Goal: Find specific page/section: Find specific page/section

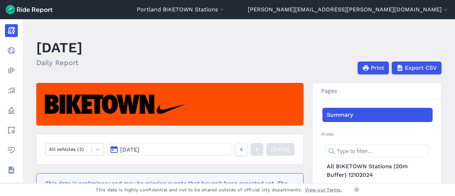
click at [297, 16] on header "[GEOGRAPHIC_DATA] [GEOGRAPHIC_DATA] [GEOGRAPHIC_DATA] - [GEOGRAPHIC_DATA] [GEOG…" at bounding box center [227, 9] width 455 height 19
click at [225, 12] on button "Portland BIKETOWN Stations" at bounding box center [181, 9] width 89 height 9
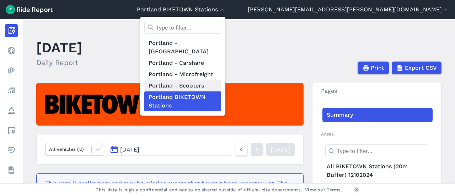
click at [221, 80] on link "Portland - Scooters" at bounding box center [182, 85] width 77 height 11
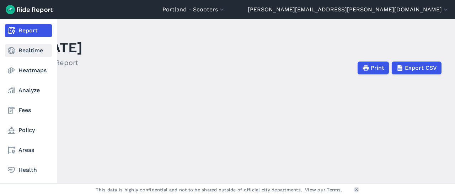
click at [17, 52] on link "Realtime" at bounding box center [28, 50] width 47 height 13
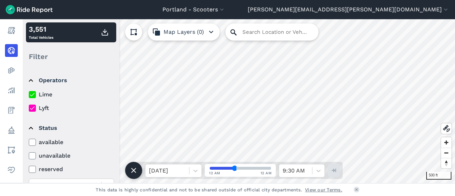
click at [241, 11] on div "[GEOGRAPHIC_DATA] - Scooters [GEOGRAPHIC_DATA] - BIKETOWN [GEOGRAPHIC_DATA] - […" at bounding box center [227, 98] width 455 height 196
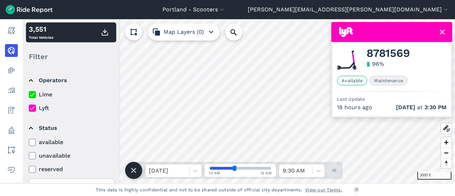
click at [291, 179] on div "3000 ft 3,551 Total Vehicles Filter Operators Lime Lyft Status available unavai…" at bounding box center [239, 101] width 432 height 164
click at [42, 108] on label "Lyft" at bounding box center [71, 108] width 85 height 9
click at [29, 108] on input "Lyft" at bounding box center [29, 106] width 0 height 5
click at [286, 168] on div "3000 ft 1,774 Total Vehicles Filter Clear All Operators Lime Lyft Status availa…" at bounding box center [239, 101] width 432 height 164
click at [278, 0] on html "[GEOGRAPHIC_DATA] - Scooters [GEOGRAPHIC_DATA] - BIKETOWN [GEOGRAPHIC_DATA] - […" at bounding box center [227, 98] width 455 height 196
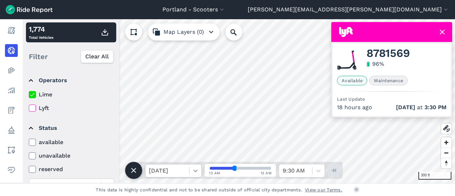
click at [193, 171] on icon at bounding box center [195, 170] width 7 height 7
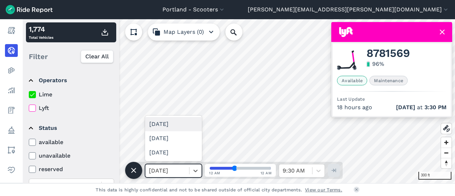
click at [175, 123] on div "[DATE]" at bounding box center [173, 124] width 57 height 14
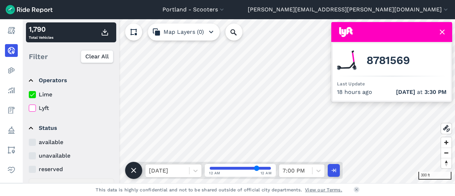
drag, startPoint x: 234, startPoint y: 167, endPoint x: 256, endPoint y: 169, distance: 22.1
click at [256, 169] on input "range" at bounding box center [240, 168] width 61 height 3
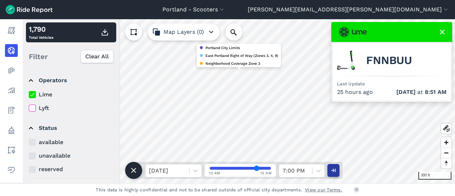
click at [334, 169] on icon "button" at bounding box center [333, 170] width 7 height 7
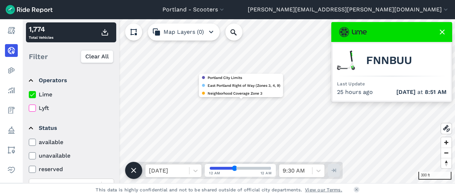
click at [235, 167] on input "range" at bounding box center [240, 168] width 61 height 3
click at [191, 170] on div at bounding box center [196, 171] width 12 height 12
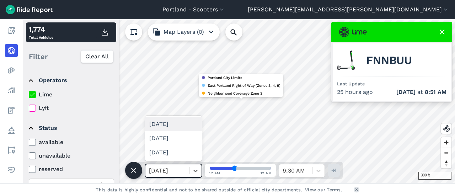
click at [177, 124] on div "[DATE]" at bounding box center [173, 124] width 57 height 14
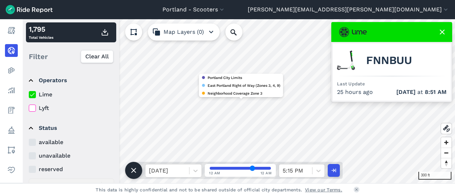
drag, startPoint x: 234, startPoint y: 168, endPoint x: 252, endPoint y: 168, distance: 18.1
type input "69"
click at [252, 168] on input "range" at bounding box center [240, 168] width 61 height 3
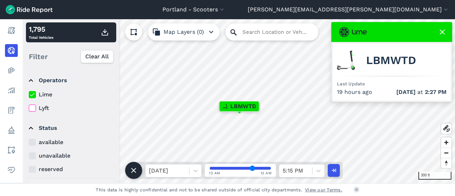
click at [236, 31] on icon at bounding box center [233, 32] width 9 height 9
click at [242, 34] on input "Search Location or Vehicles" at bounding box center [271, 31] width 93 height 17
click at [378, 63] on span "LBMWTD" at bounding box center [391, 60] width 50 height 9
copy span "LBMWTD"
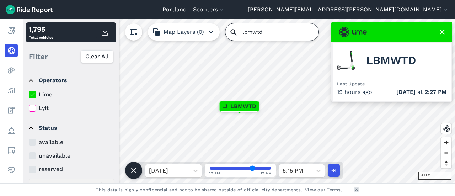
drag, startPoint x: 265, startPoint y: 32, endPoint x: 256, endPoint y: 32, distance: 8.6
click at [256, 32] on input "lbmwtd" at bounding box center [271, 31] width 93 height 17
paste input "LBMWTD"
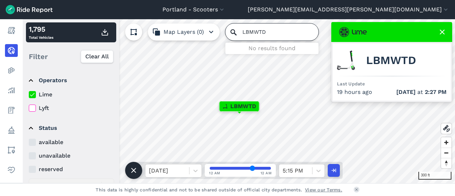
type input "LBMWTD"
click at [337, 169] on button "button" at bounding box center [334, 170] width 12 height 13
type input "38"
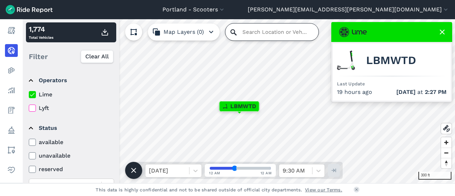
drag, startPoint x: 247, startPoint y: 34, endPoint x: 240, endPoint y: 30, distance: 8.0
paste input "LBMWTD"
type input "LBMWTD"
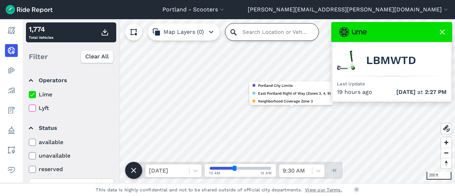
click at [243, 31] on input "Search Location or Vehicles" at bounding box center [271, 31] width 93 height 17
type input "tzrduc"
click at [444, 31] on icon at bounding box center [442, 32] width 9 height 9
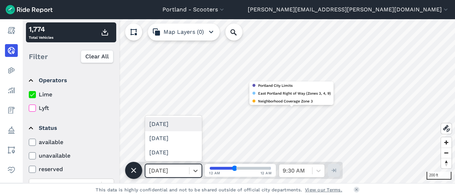
click at [174, 173] on div at bounding box center [167, 171] width 37 height 10
click at [177, 126] on div "[DATE]" at bounding box center [173, 124] width 57 height 14
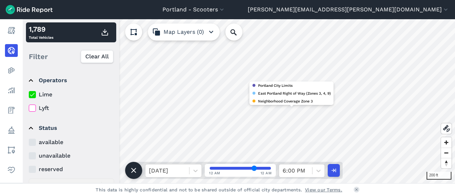
drag, startPoint x: 234, startPoint y: 168, endPoint x: 254, endPoint y: 169, distance: 20.3
click at [254, 169] on input "range" at bounding box center [240, 168] width 61 height 3
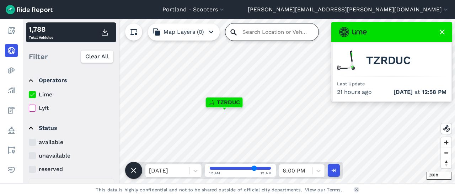
click at [238, 32] on input "Search Location or Vehicles" at bounding box center [271, 31] width 93 height 17
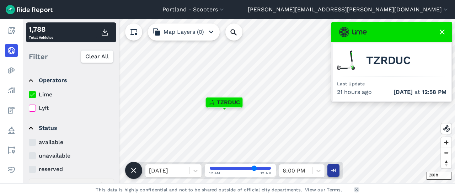
click at [334, 171] on use "button" at bounding box center [333, 171] width 5 height 4
type input "38"
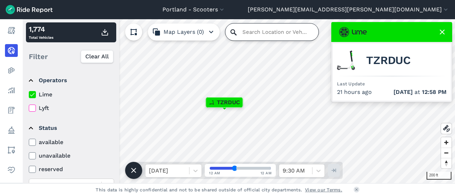
click at [241, 33] on input "Search Location or Vehicles" at bounding box center [271, 31] width 93 height 17
type input "tzrduc"
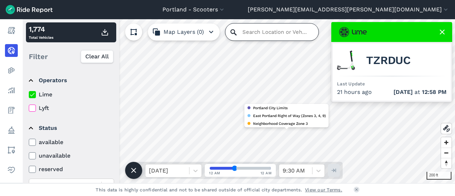
click at [243, 32] on input "Search Location or Vehicles" at bounding box center [271, 31] width 93 height 17
type input "fnnbuu"
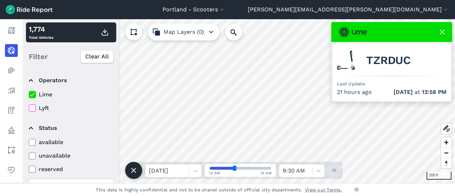
drag, startPoint x: 238, startPoint y: 169, endPoint x: 242, endPoint y: 170, distance: 4.3
click at [242, 170] on span at bounding box center [240, 168] width 63 height 4
click at [192, 171] on div at bounding box center [196, 171] width 12 height 12
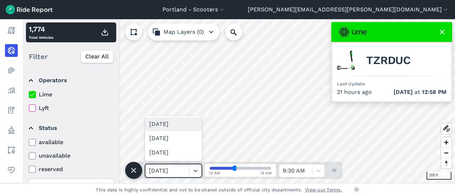
click at [182, 127] on div "[DATE]" at bounding box center [173, 124] width 57 height 14
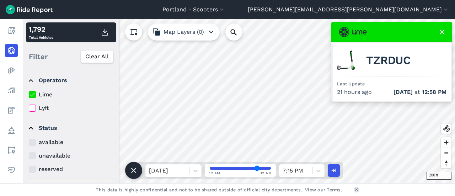
drag, startPoint x: 233, startPoint y: 170, endPoint x: 257, endPoint y: 171, distance: 23.5
click at [257, 170] on input "range" at bounding box center [240, 168] width 61 height 3
click at [381, 62] on span "FNNBUU" at bounding box center [389, 60] width 46 height 9
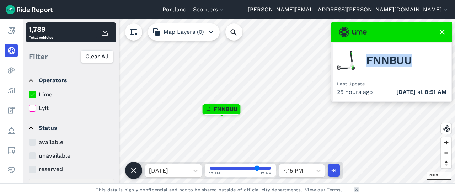
click at [381, 62] on span "FNNBUU" at bounding box center [389, 60] width 46 height 9
copy span "FNNBUU"
click at [337, 170] on button "button" at bounding box center [334, 170] width 12 height 13
type input "38"
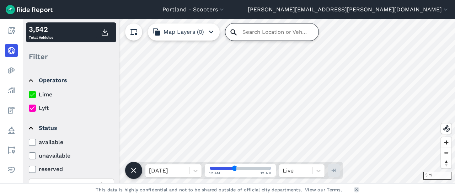
paste input "FNNBUU"
type input "FNNBUU"
click at [42, 106] on label "Lyft" at bounding box center [71, 108] width 85 height 9
click at [29, 106] on input "Lyft" at bounding box center [29, 106] width 0 height 5
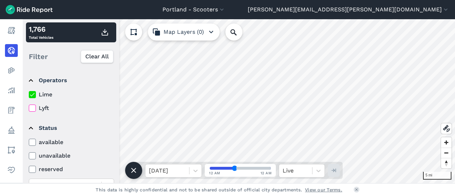
click at [43, 158] on label "unavailable" at bounding box center [71, 155] width 85 height 9
click at [29, 156] on input "unavailable" at bounding box center [29, 153] width 0 height 5
click at [43, 158] on label "unavailable" at bounding box center [71, 155] width 85 height 9
click at [29, 156] on input "unavailable" at bounding box center [29, 153] width 0 height 5
click at [265, 195] on div "Portland - Scooters Portland - BIKETOWN Portland - Carshare Portland - Microfre…" at bounding box center [227, 98] width 455 height 196
